Goal: Task Accomplishment & Management: Use online tool/utility

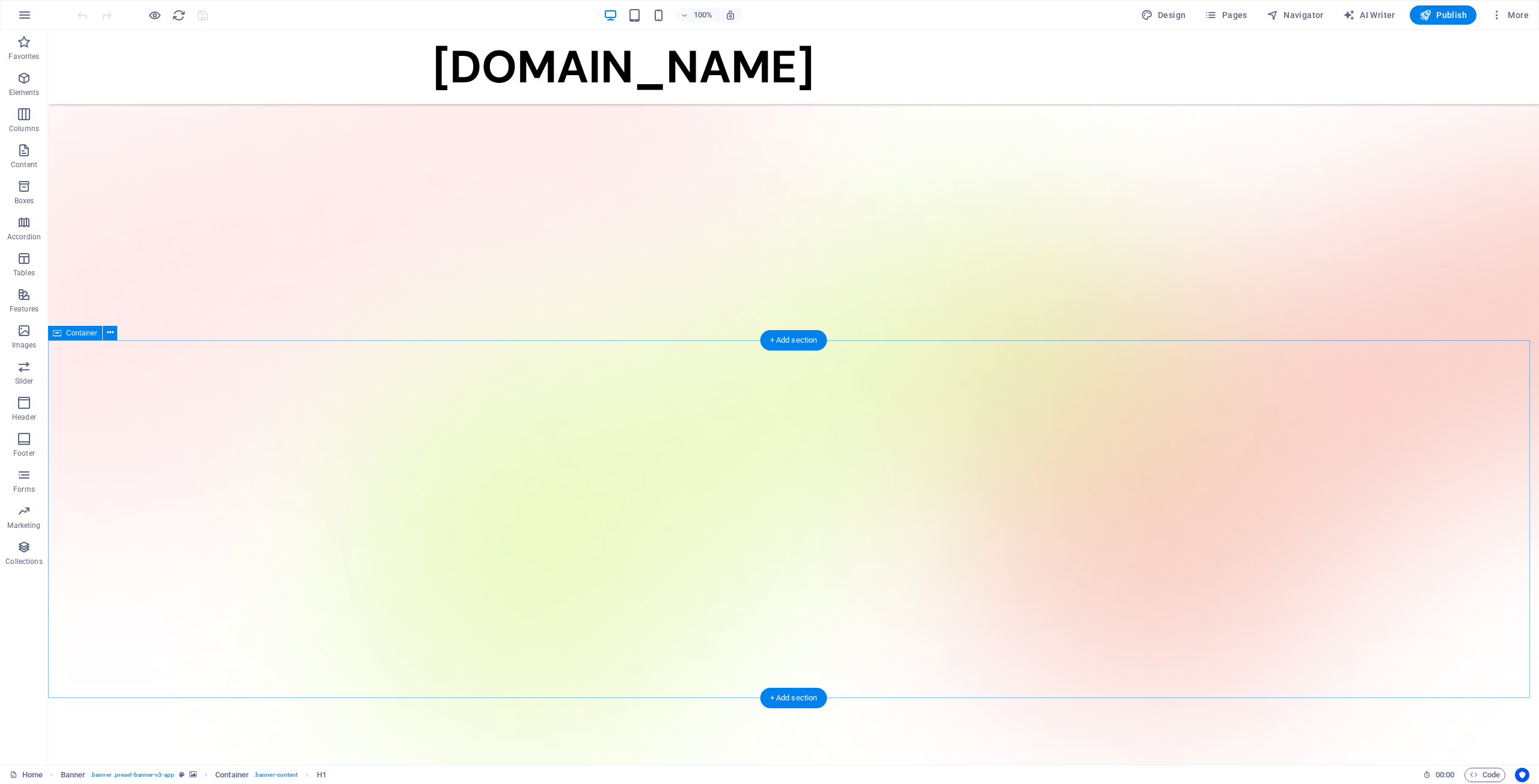
scroll to position [721, 0]
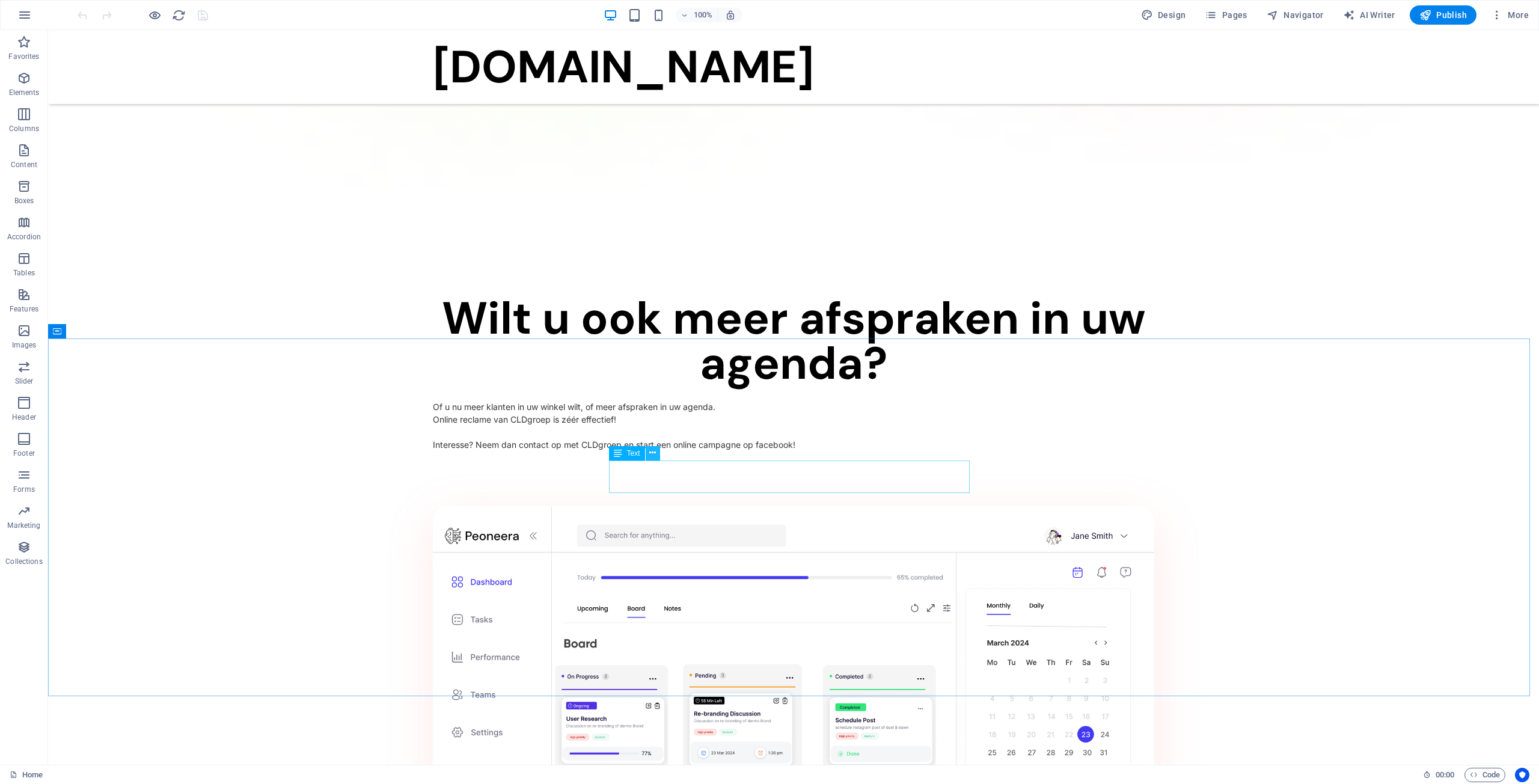
click at [652, 457] on icon at bounding box center [652, 453] width 7 height 13
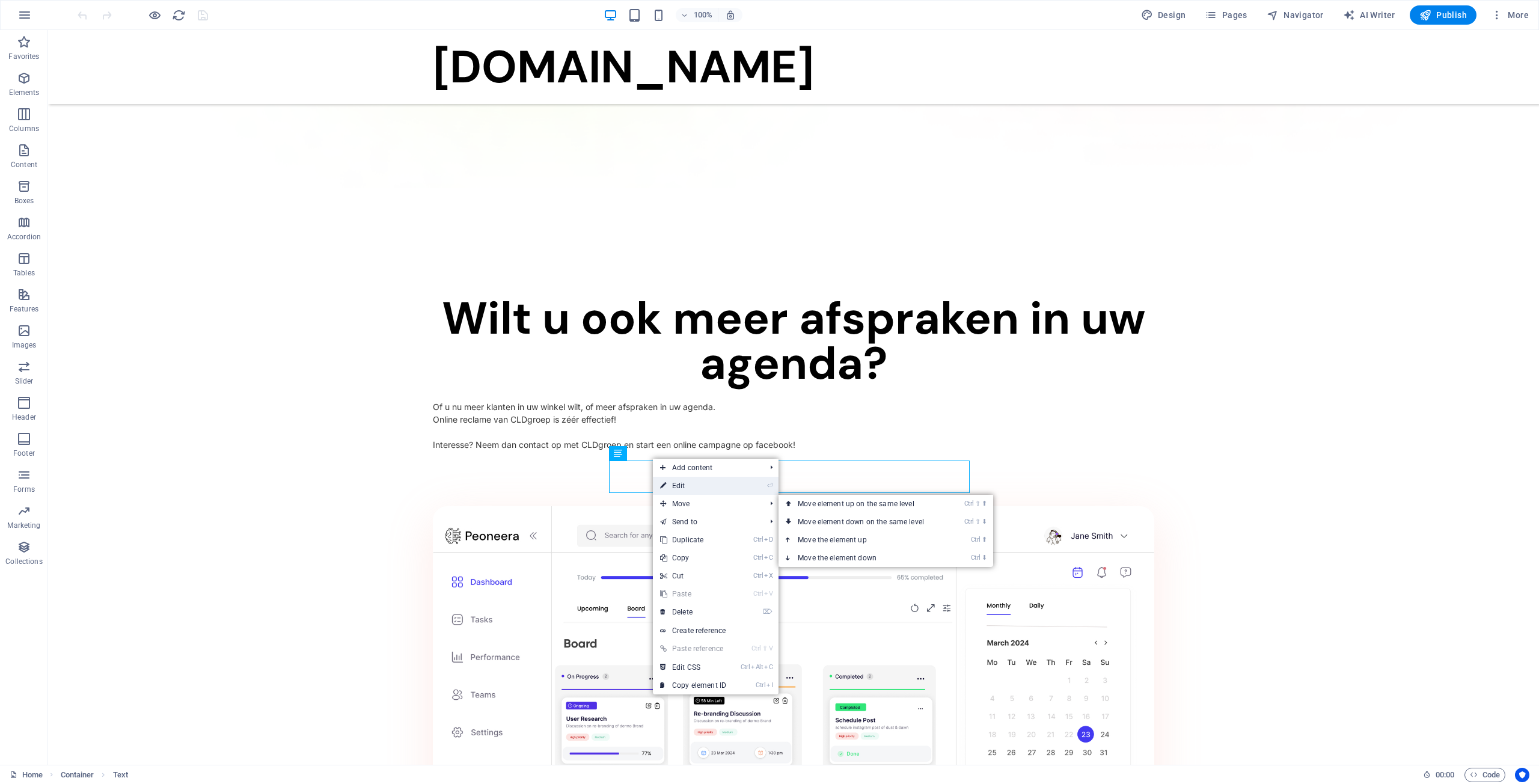
click at [698, 491] on link "⏎ Edit" at bounding box center [693, 486] width 81 height 18
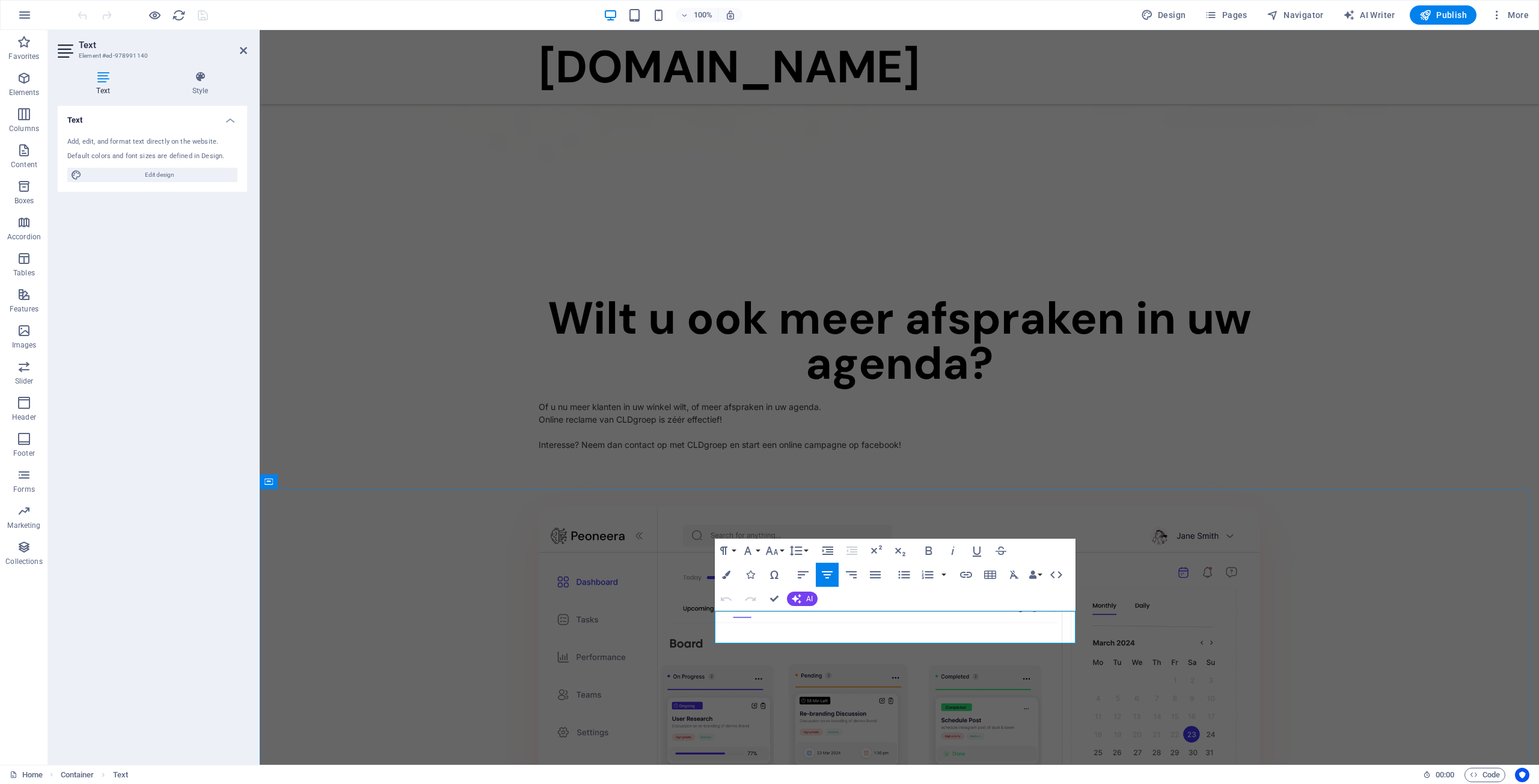
drag, startPoint x: 1047, startPoint y: 637, endPoint x: 742, endPoint y: 618, distance: 305.6
drag, startPoint x: 1064, startPoint y: 618, endPoint x: 1009, endPoint y: 618, distance: 55.0
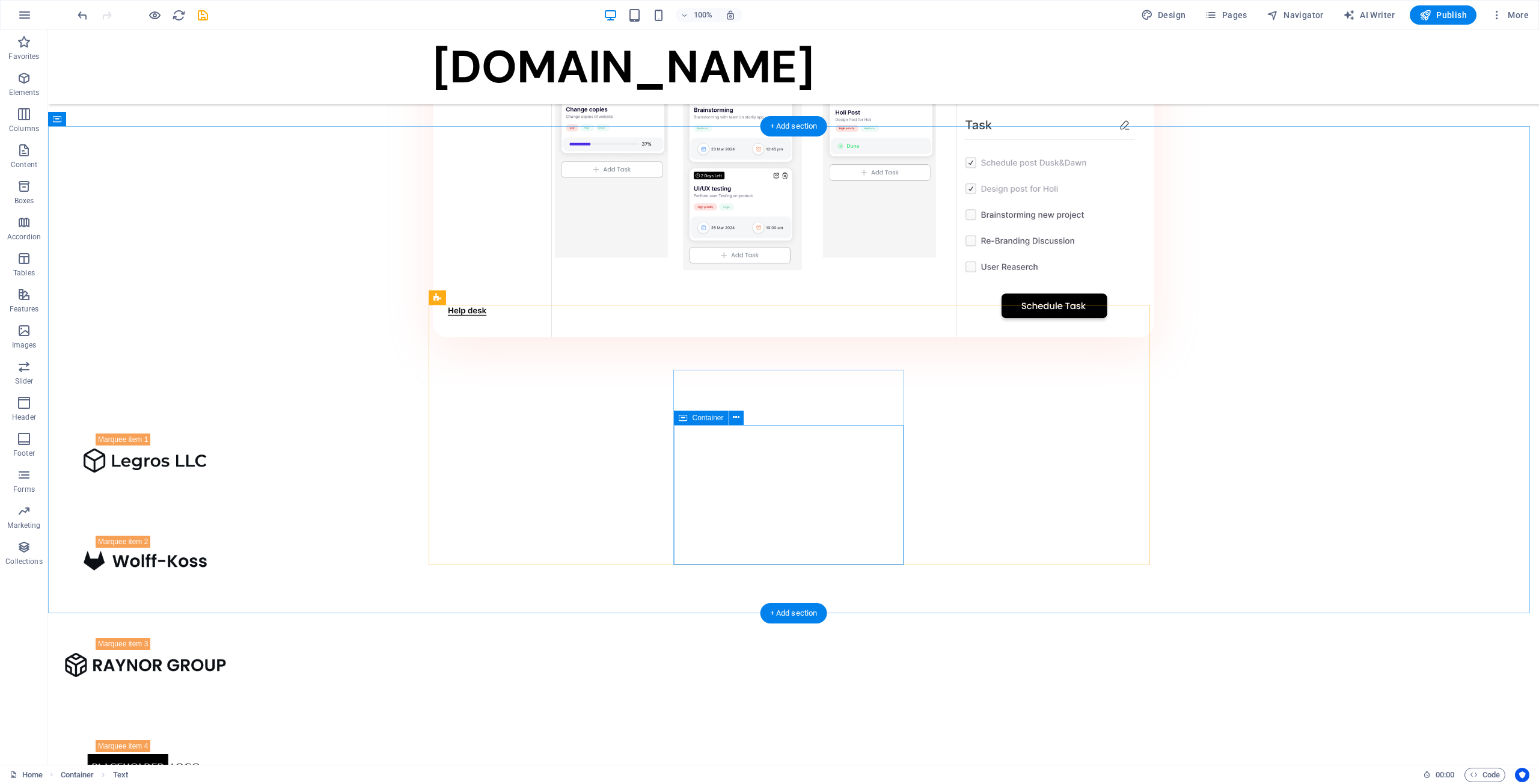
scroll to position [1438, 0]
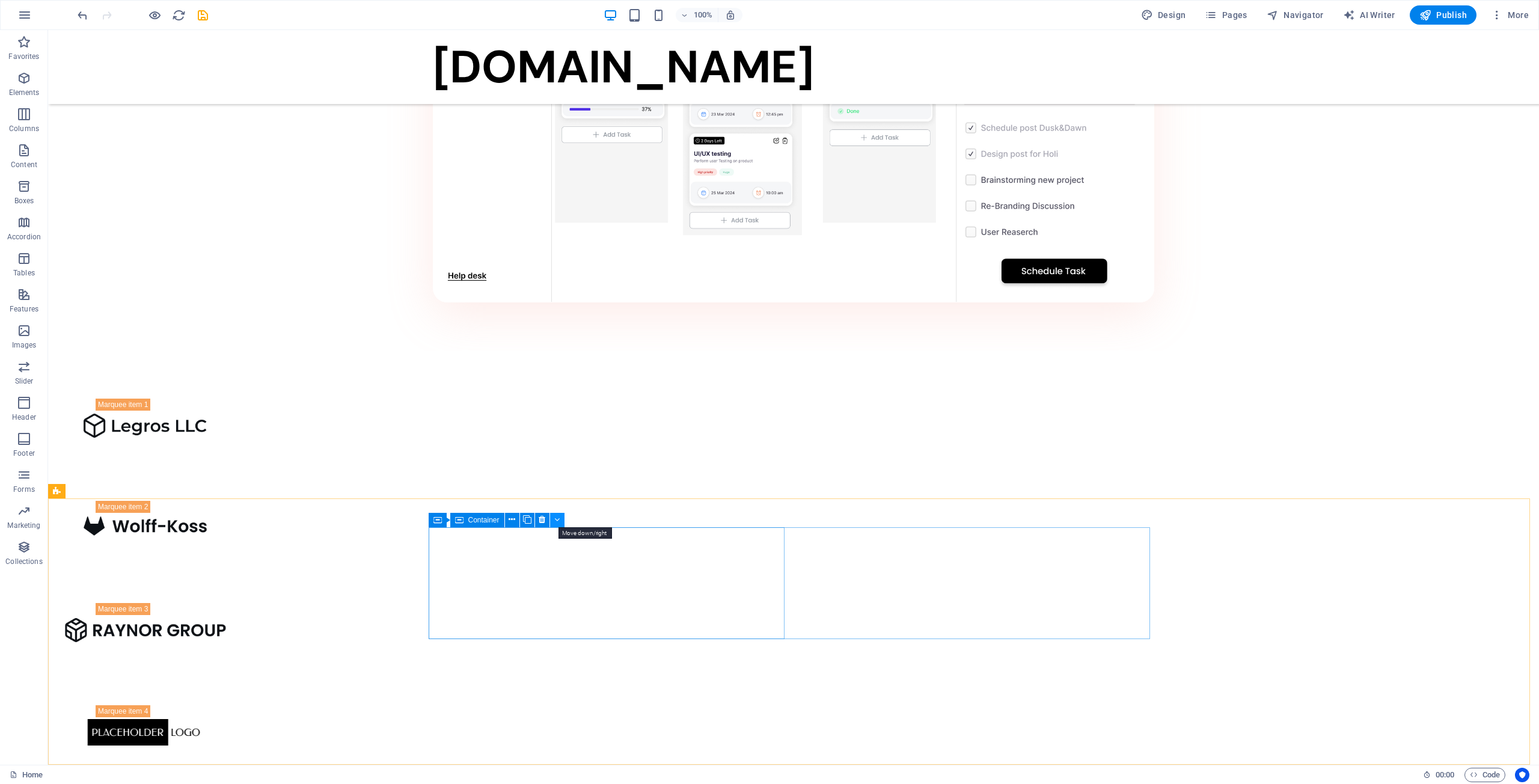
click at [558, 520] on icon at bounding box center [557, 519] width 5 height 13
click at [865, 521] on icon at bounding box center [863, 519] width 7 height 13
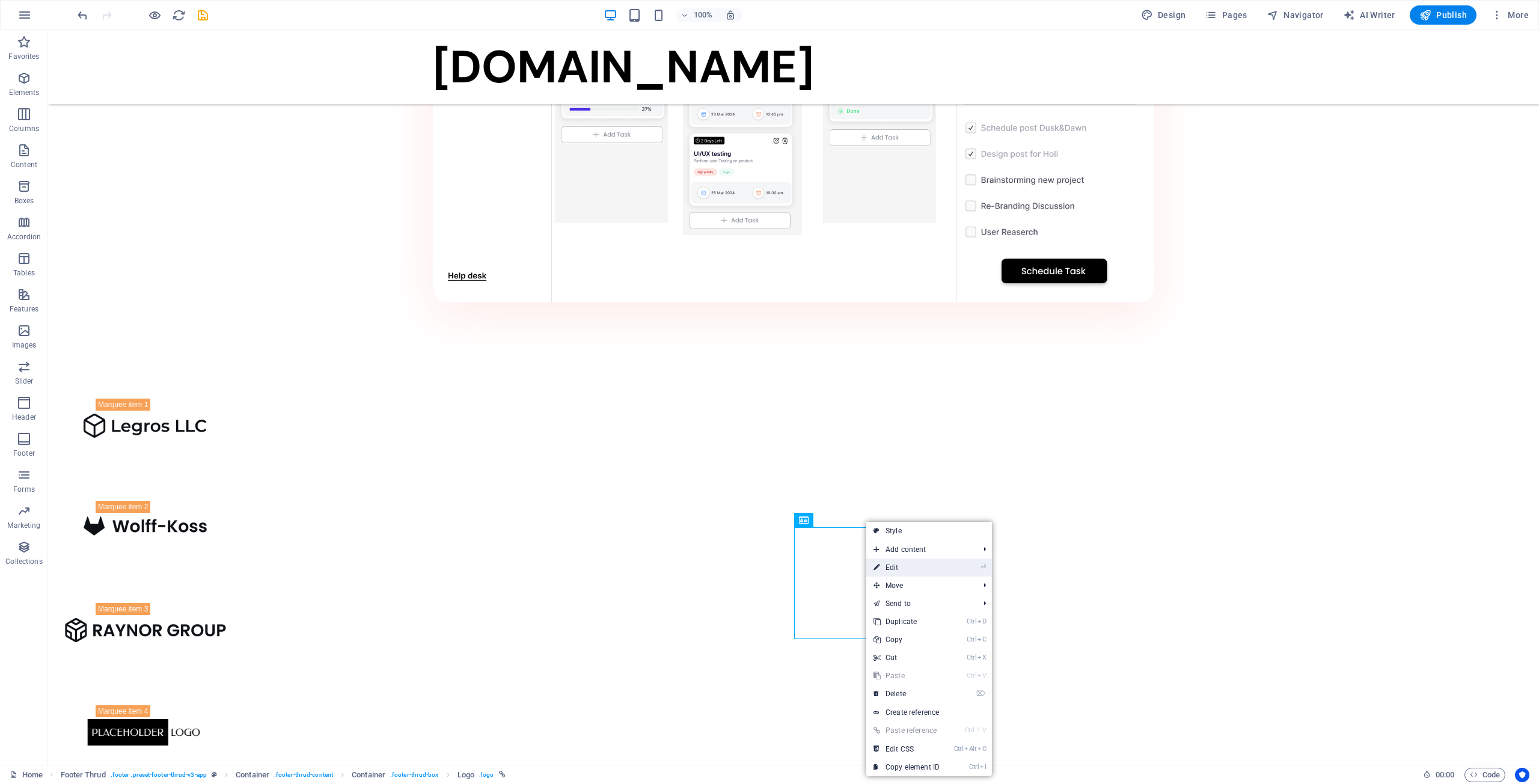
click at [894, 571] on link "⏎ Edit" at bounding box center [906, 568] width 81 height 18
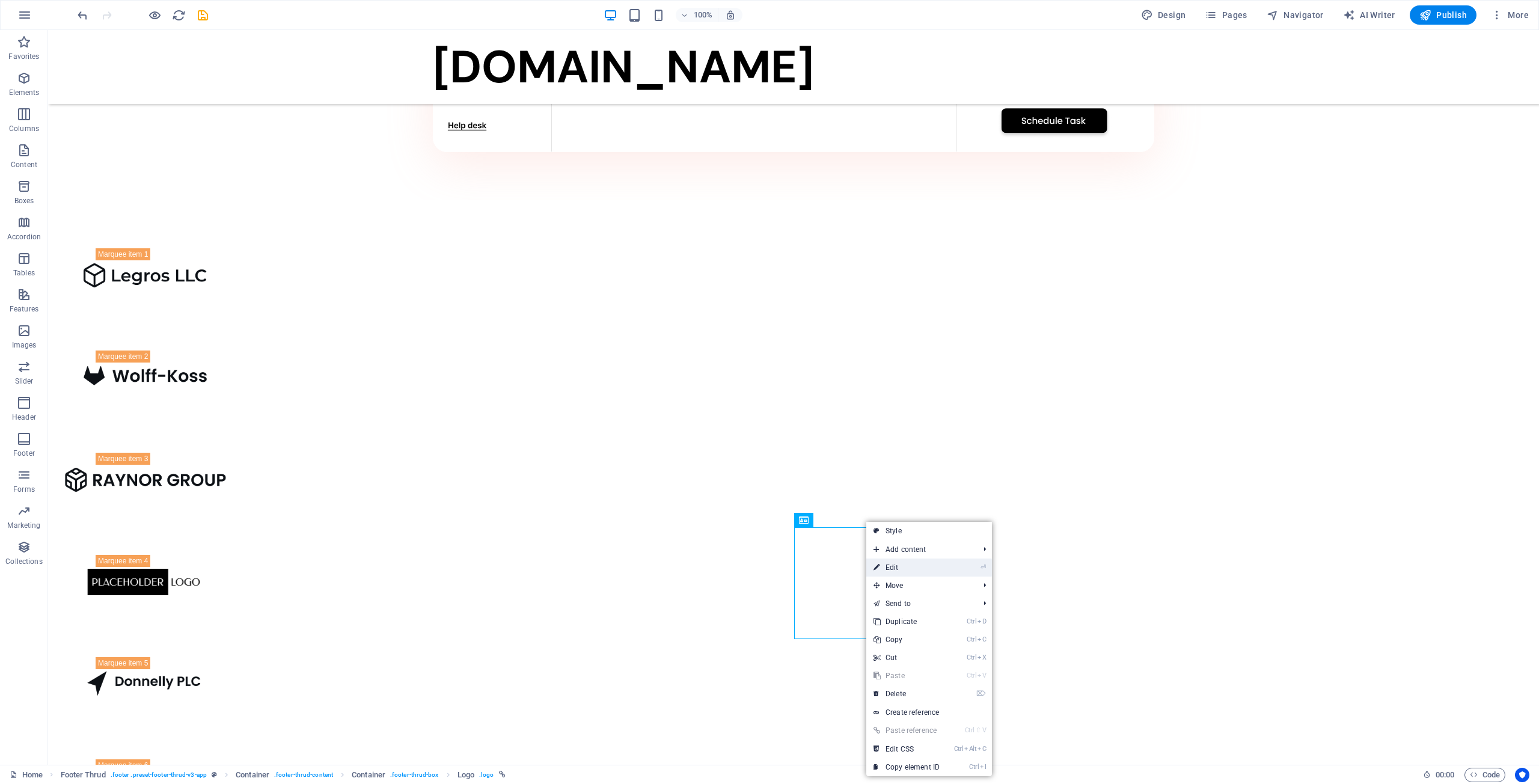
select select "px"
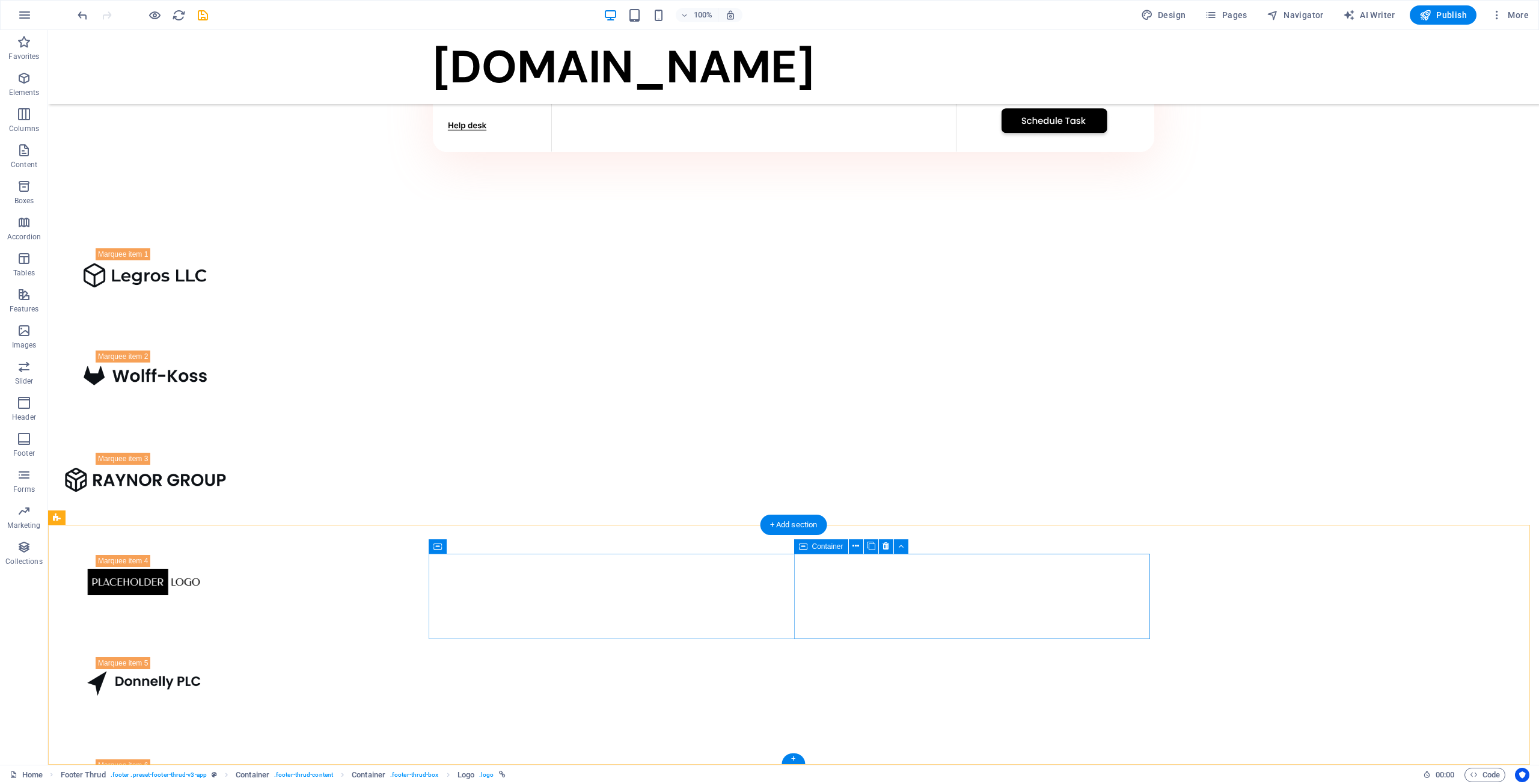
scroll to position [1412, 0]
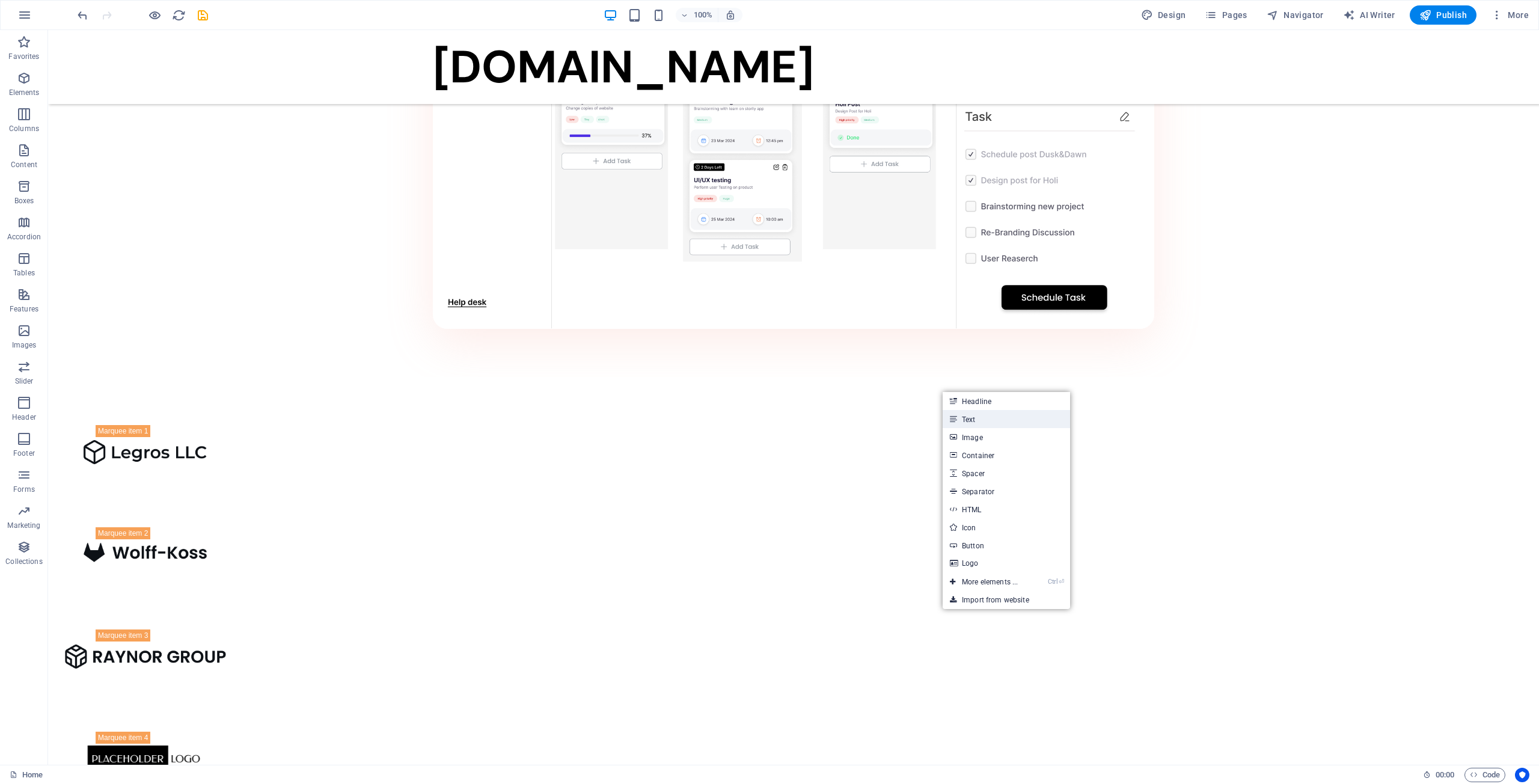
click at [986, 415] on link "Text" at bounding box center [1006, 419] width 128 height 18
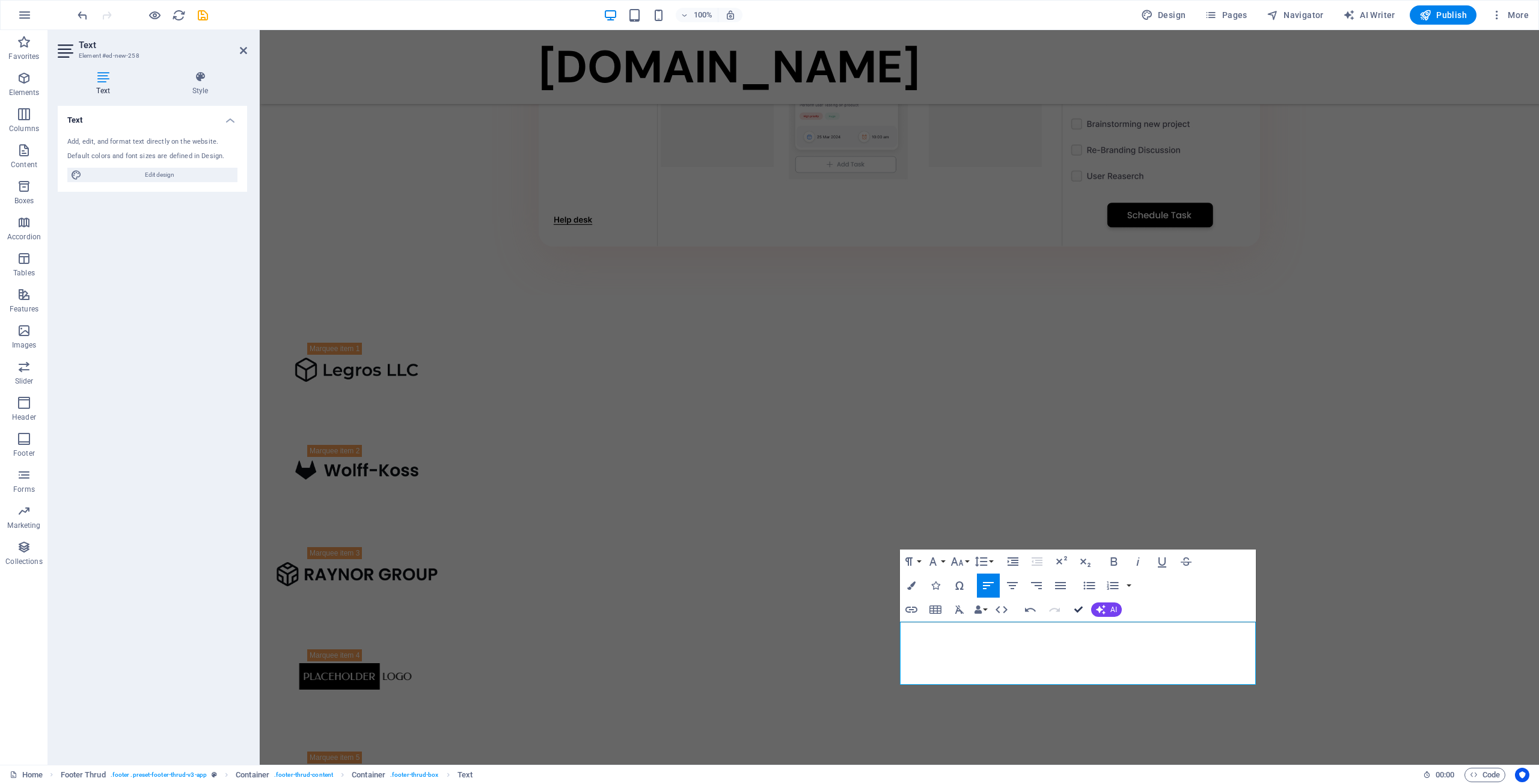
scroll to position [1344, 0]
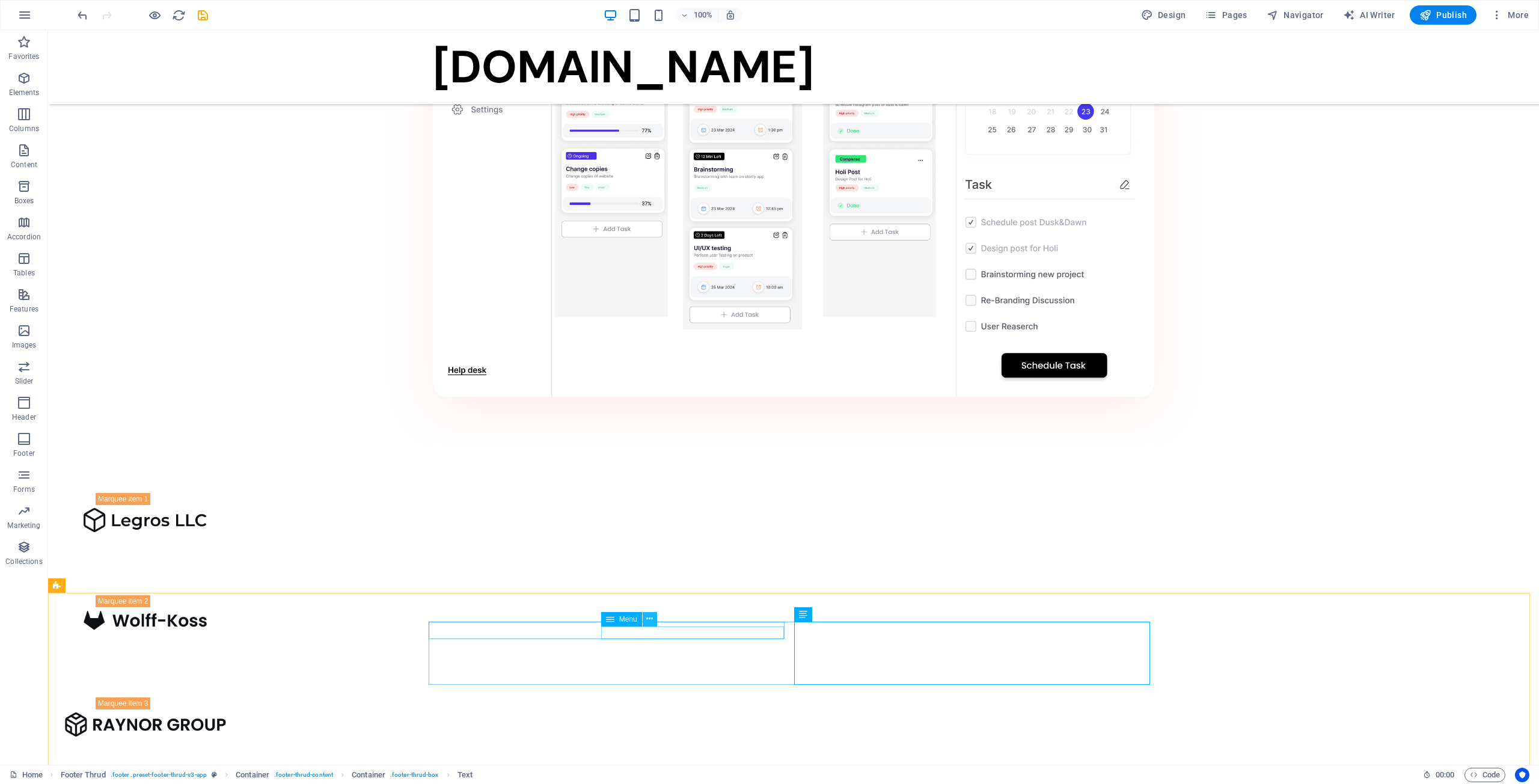
click at [651, 621] on icon at bounding box center [649, 618] width 7 height 13
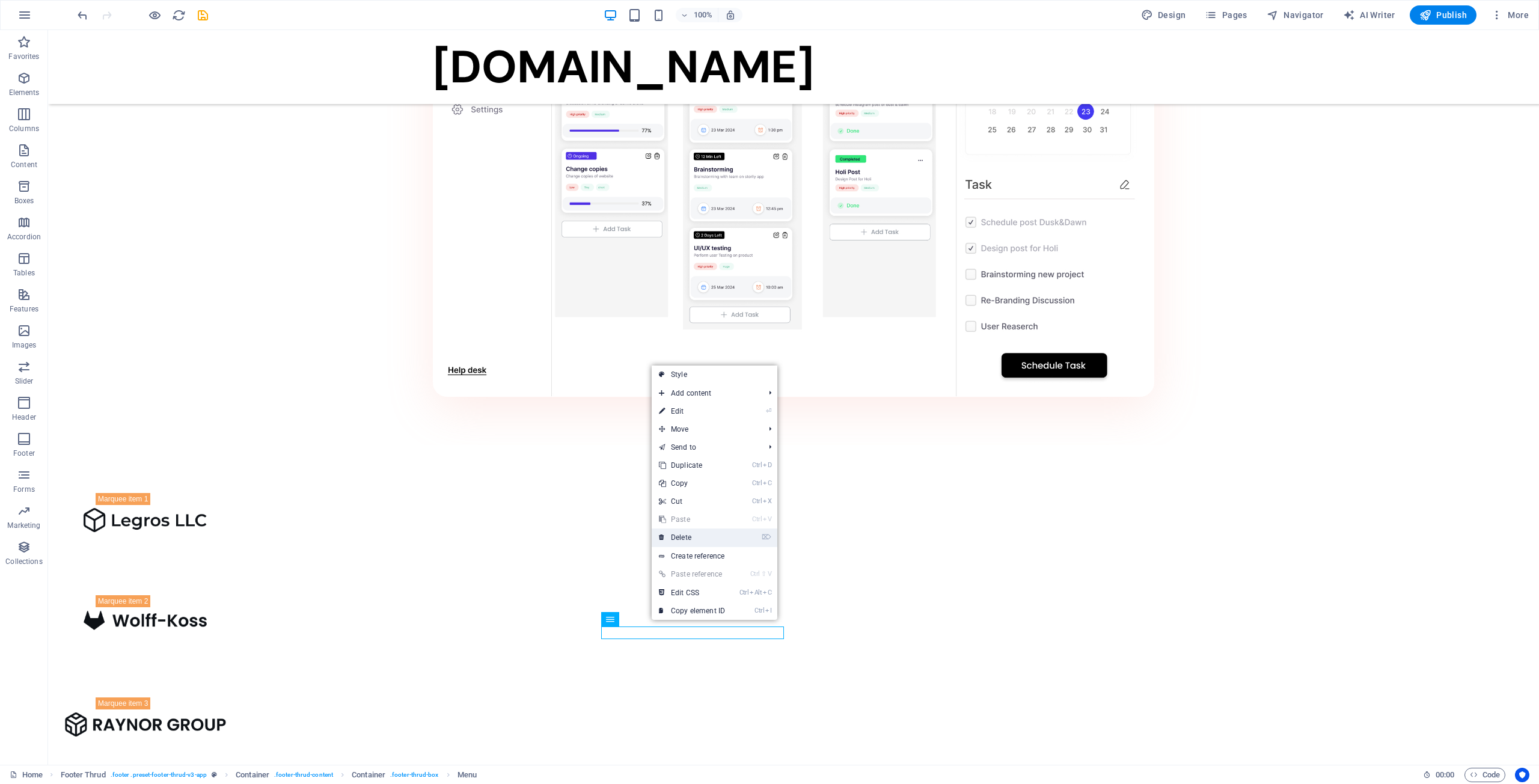
click at [695, 534] on link "⌦ Delete" at bounding box center [692, 537] width 81 height 18
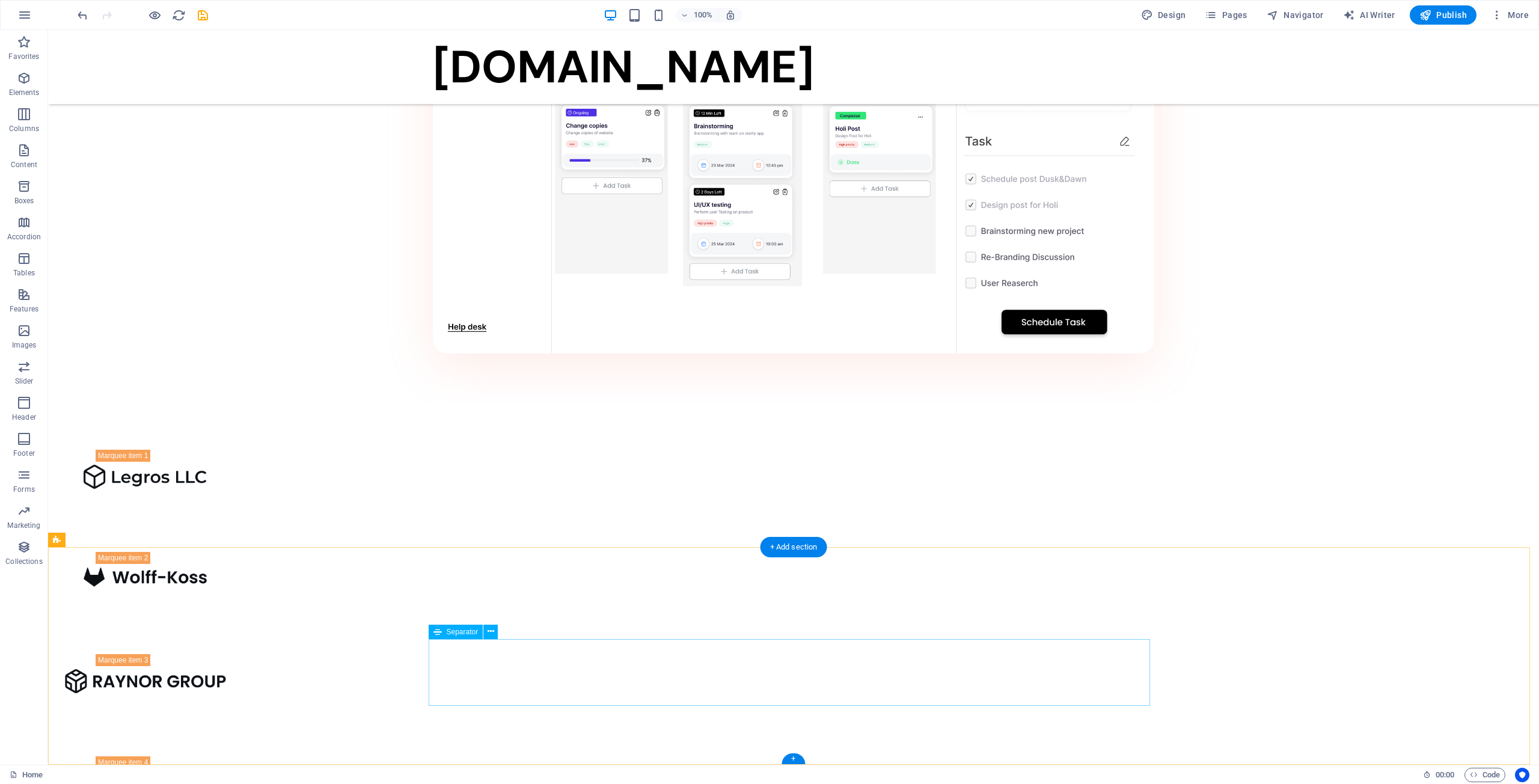
scroll to position [1390, 0]
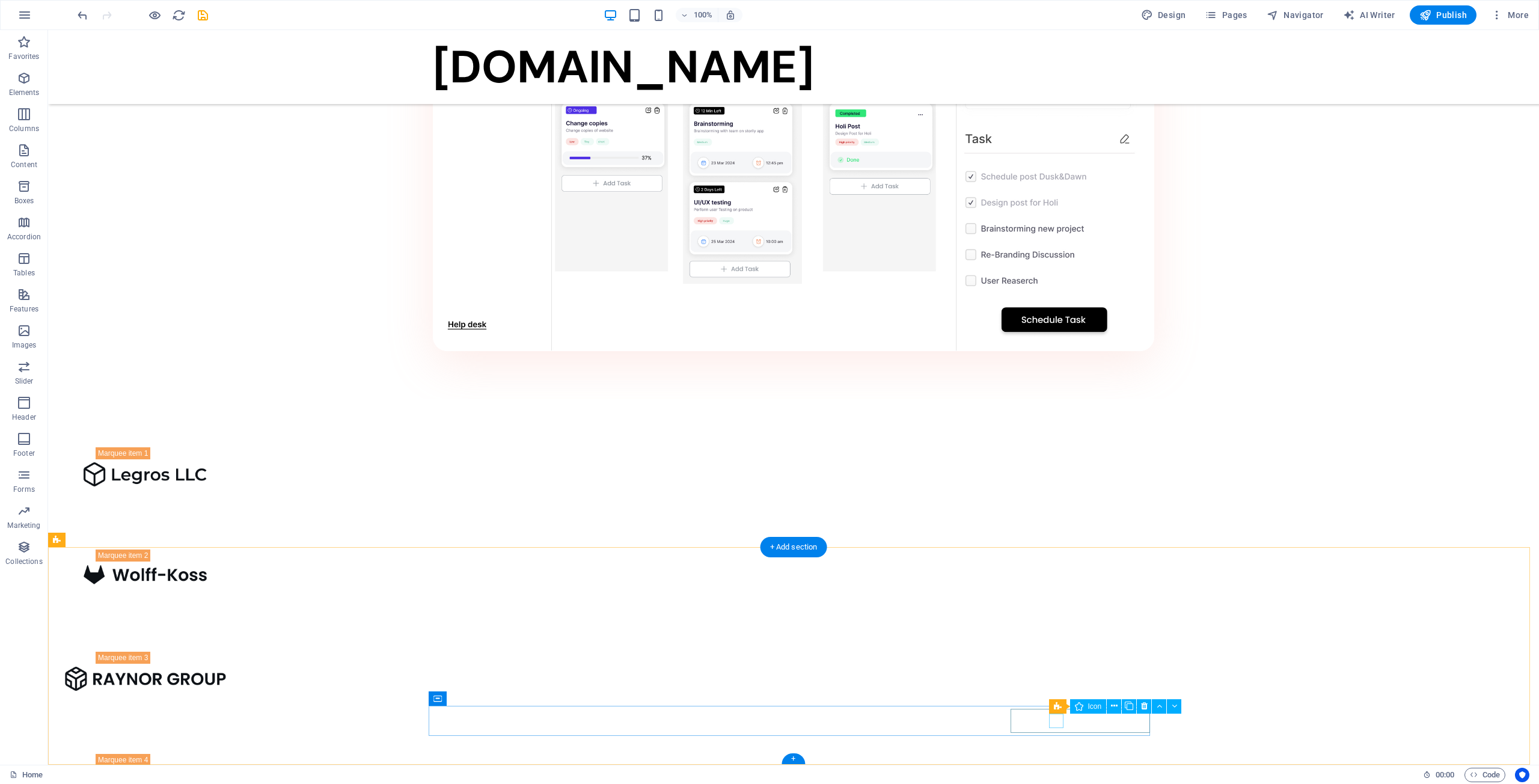
click at [1113, 708] on icon at bounding box center [1114, 706] width 7 height 13
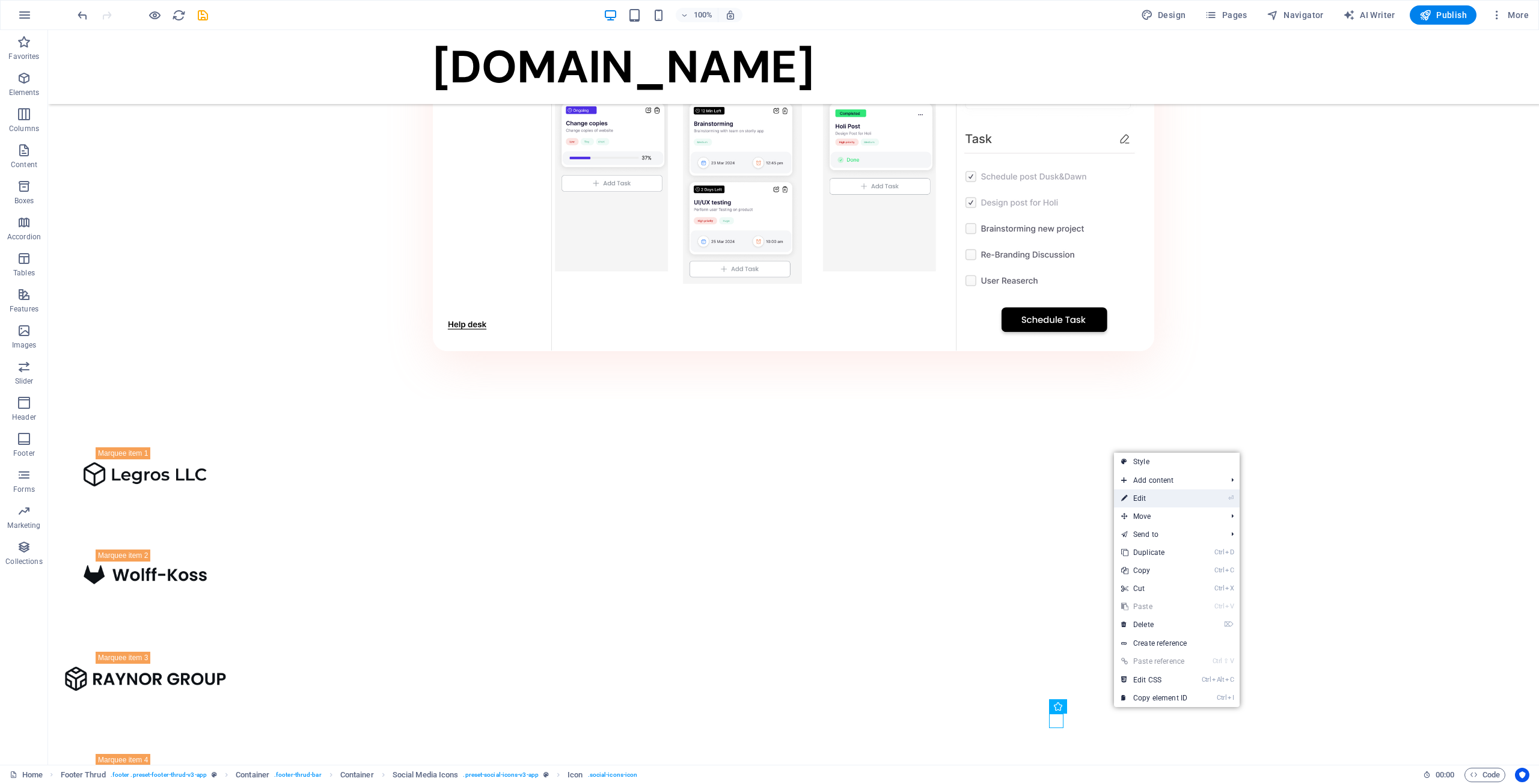
click at [1172, 504] on link "⏎ Edit" at bounding box center [1154, 498] width 81 height 18
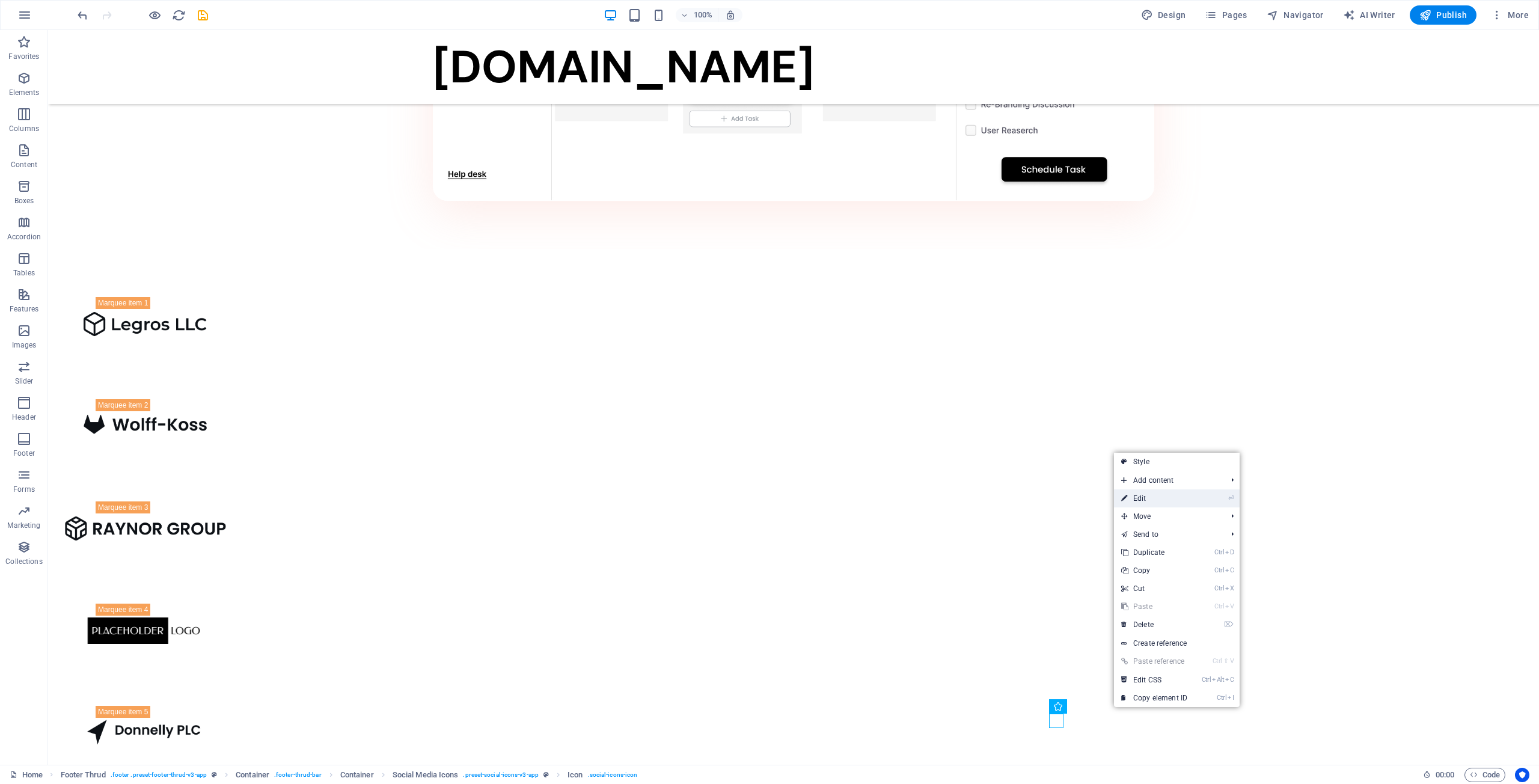
select select "xMidYMid"
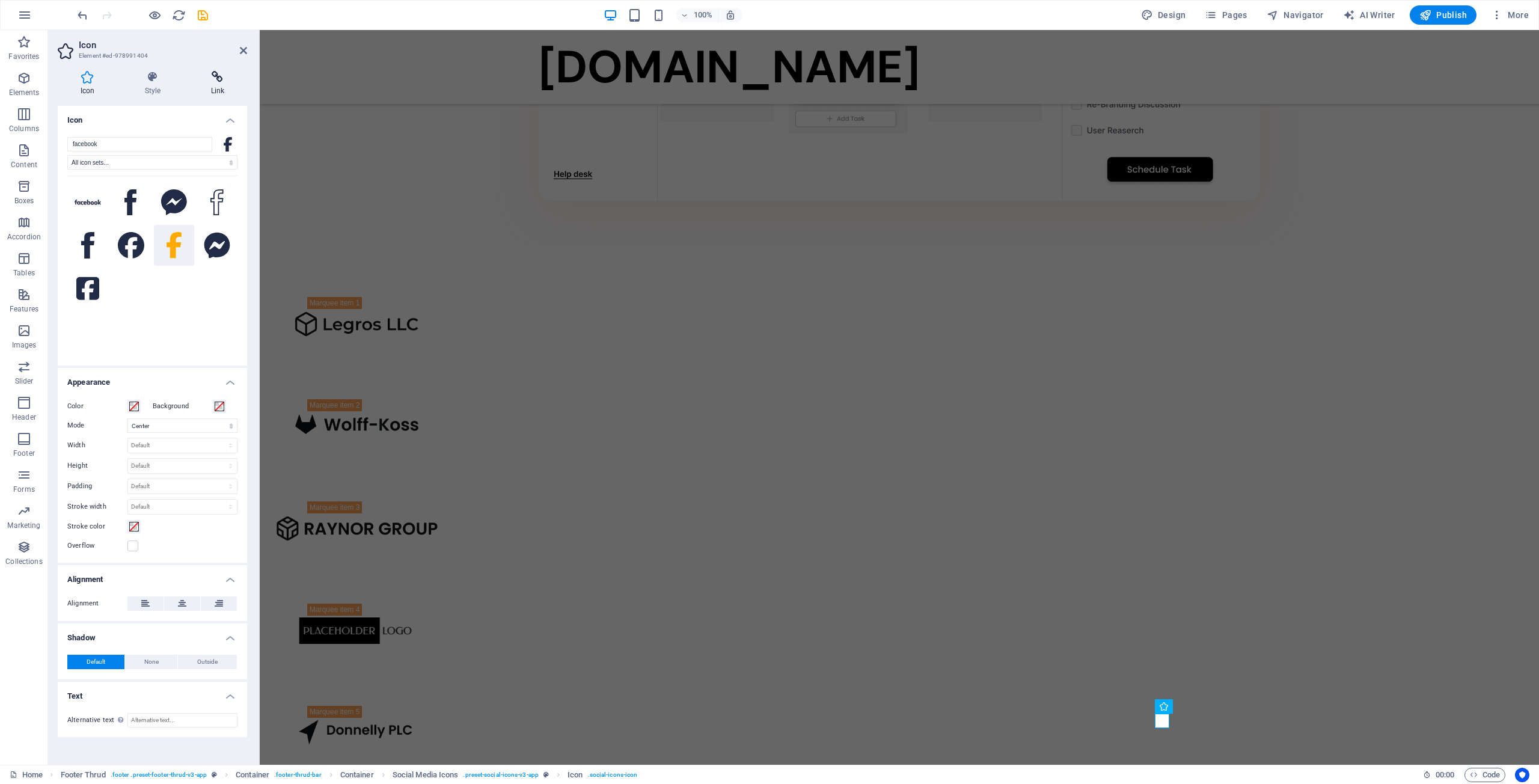
click at [211, 86] on h4 "Link" at bounding box center [217, 84] width 59 height 25
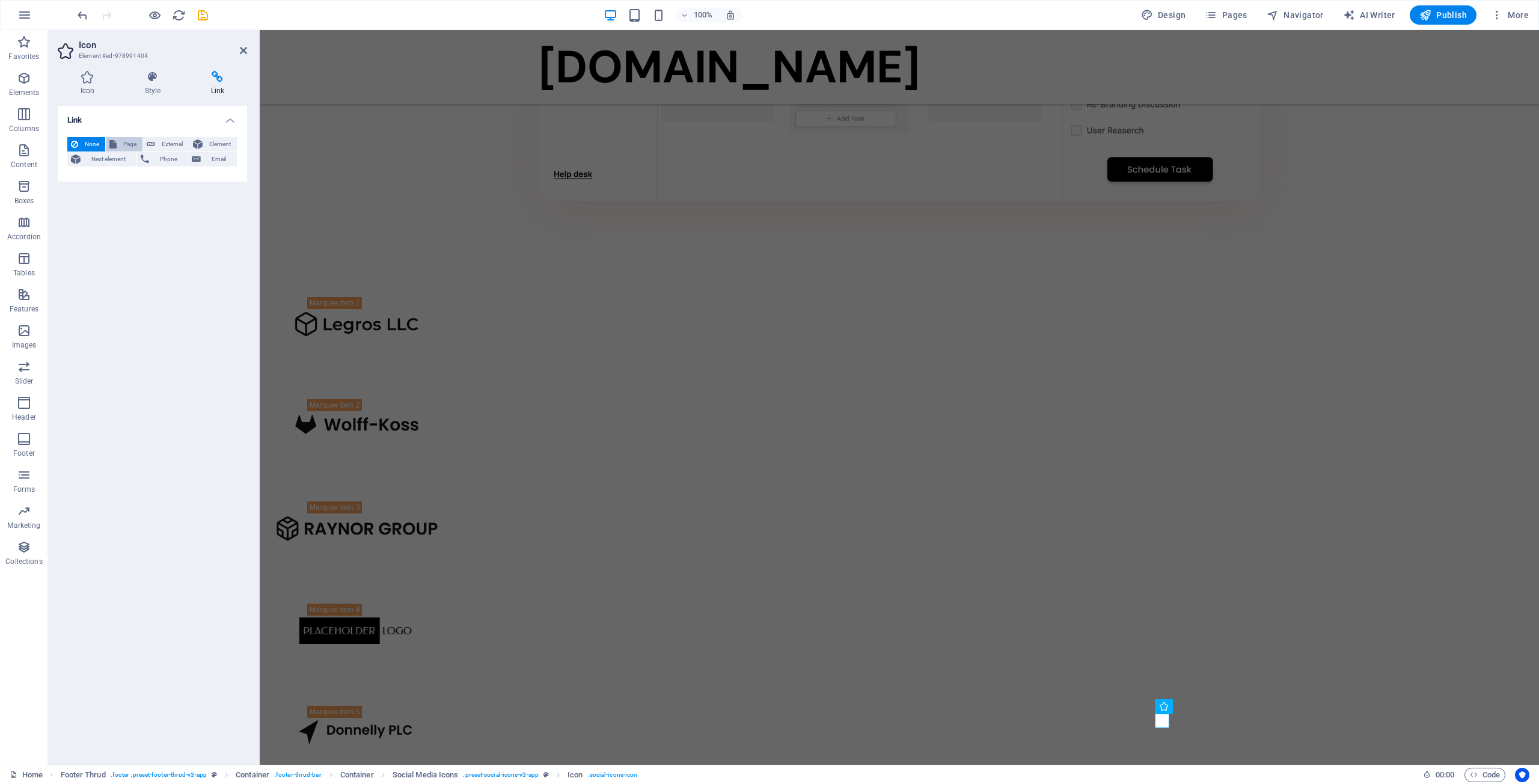
click at [131, 146] on span "Page" at bounding box center [129, 144] width 19 height 14
click at [162, 174] on select "Home Features Pricing Blog Contact Privacy Legal Notice" at bounding box center [182, 178] width 110 height 14
select select "0"
click at [128, 172] on select "Home Features Pricing Blog Contact Privacy Legal Notice" at bounding box center [182, 178] width 110 height 14
click at [162, 197] on select "New tab Same tab Overlay" at bounding box center [182, 198] width 110 height 14
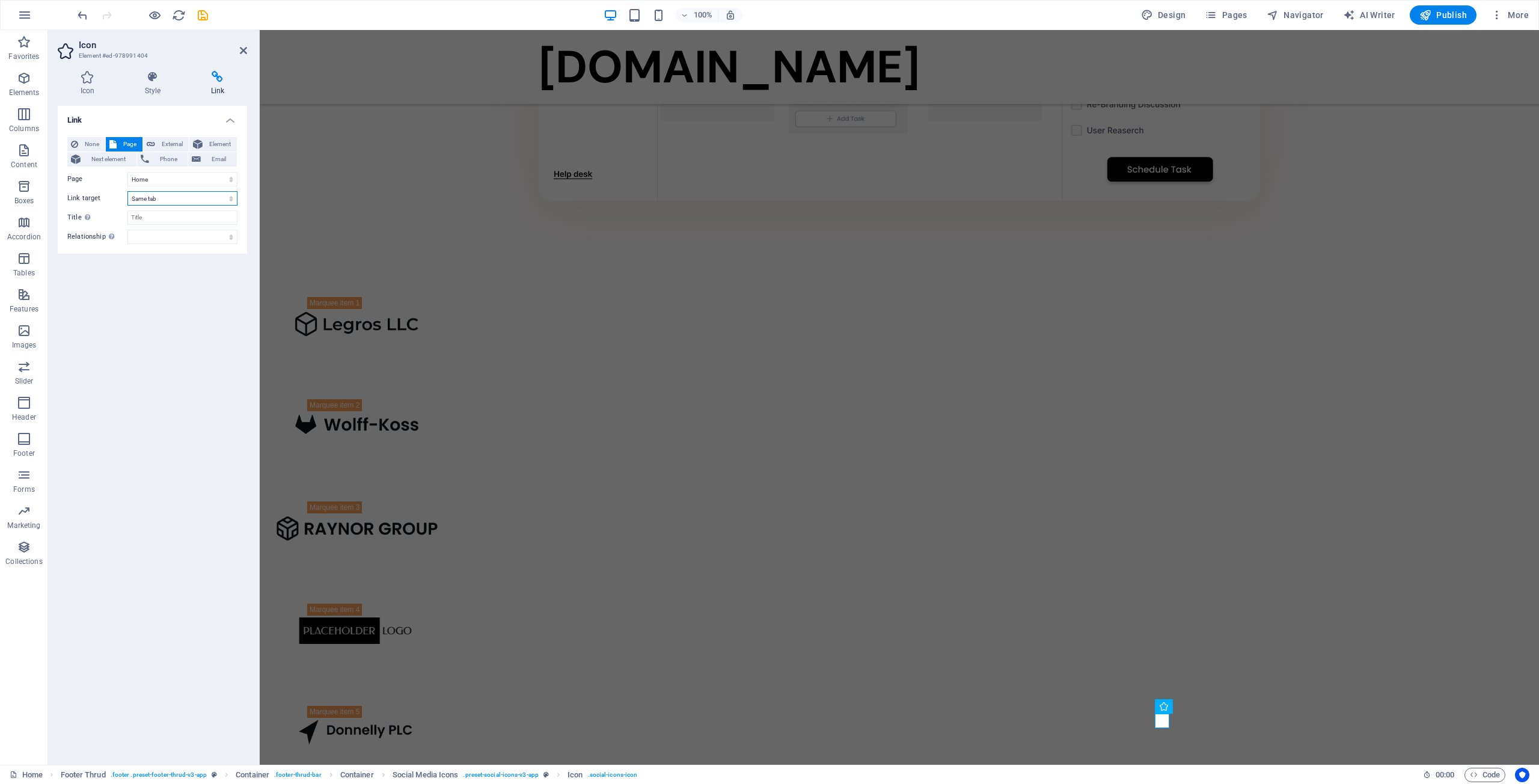
click at [128, 191] on select "New tab Same tab Overlay" at bounding box center [182, 198] width 110 height 14
click at [154, 220] on input "Title Additional link description, should not be the same as the link text. The…" at bounding box center [182, 217] width 110 height 14
click at [175, 147] on span "External" at bounding box center [172, 144] width 26 height 14
select select "blank"
paste input "[URL][DOMAIN_NAME]"
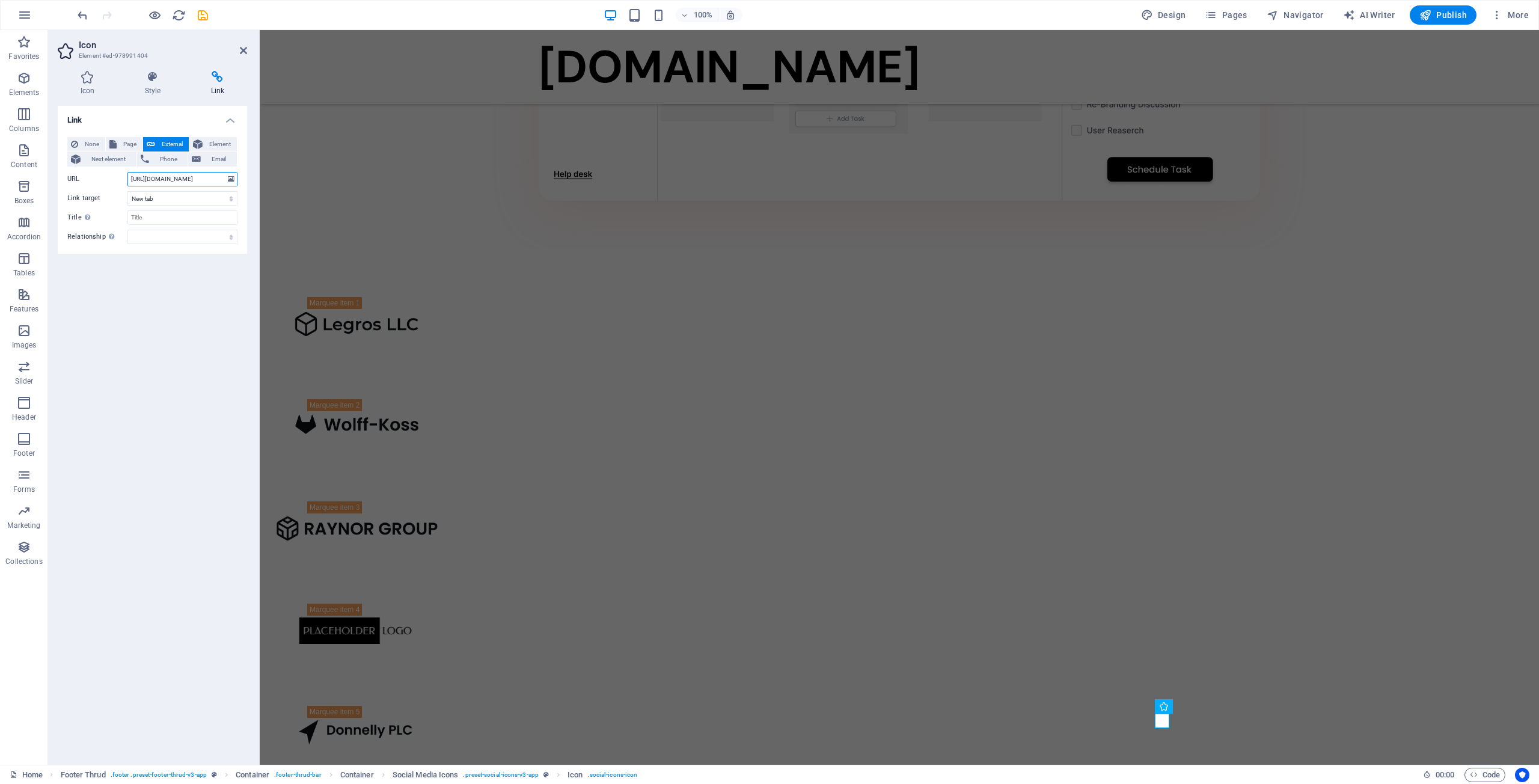
scroll to position [0, 74]
type input "[URL][DOMAIN_NAME]"
click at [1444, 11] on span "Publish" at bounding box center [1444, 15] width 48 height 12
